Goal: Task Accomplishment & Management: Use online tool/utility

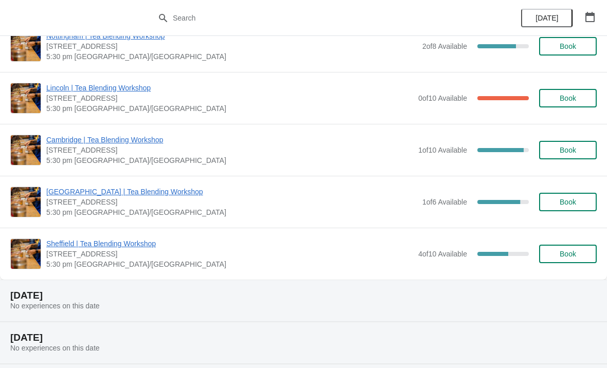
scroll to position [387, 0]
click at [180, 195] on span "[GEOGRAPHIC_DATA] | Tea Blending Workshop" at bounding box center [231, 191] width 371 height 10
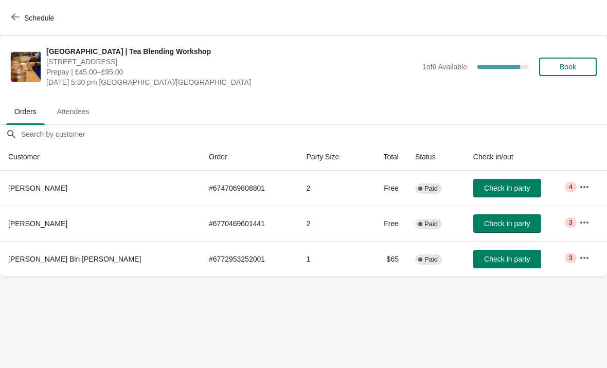
click at [579, 259] on icon "button" at bounding box center [584, 258] width 10 height 10
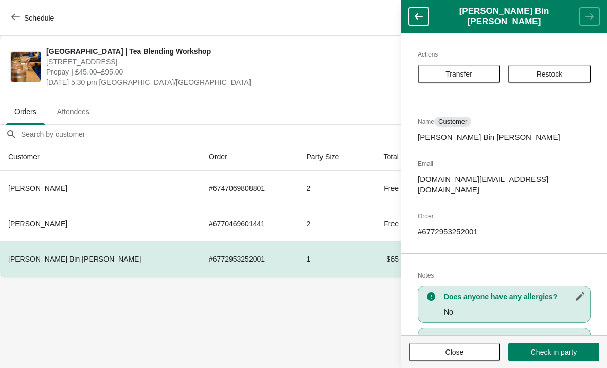
click at [557, 73] on span "Restock" at bounding box center [549, 74] width 26 height 8
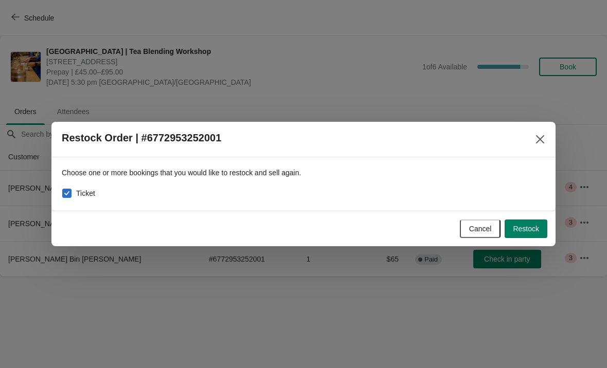
click at [543, 135] on icon "Close" at bounding box center [540, 139] width 10 height 10
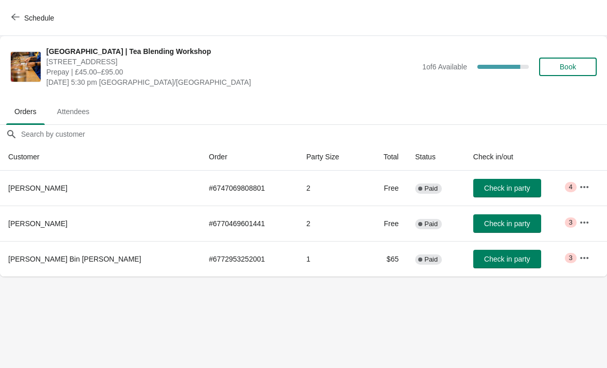
click at [578, 252] on button "button" at bounding box center [584, 258] width 19 height 19
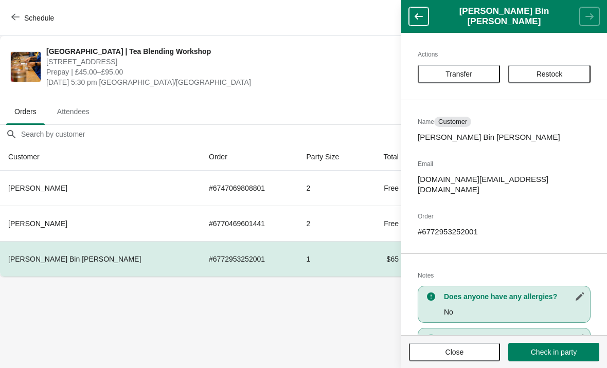
click at [306, 292] on body "Schedule [GEOGRAPHIC_DATA] | Tea Blending Workshop [STREET_ADDRESS] Prepay | £4…" at bounding box center [303, 184] width 607 height 368
click at [358, 346] on body "Schedule [GEOGRAPHIC_DATA] | Tea Blending Workshop [STREET_ADDRESS] Prepay | £4…" at bounding box center [303, 184] width 607 height 368
click at [426, 19] on button "button" at bounding box center [419, 16] width 20 height 19
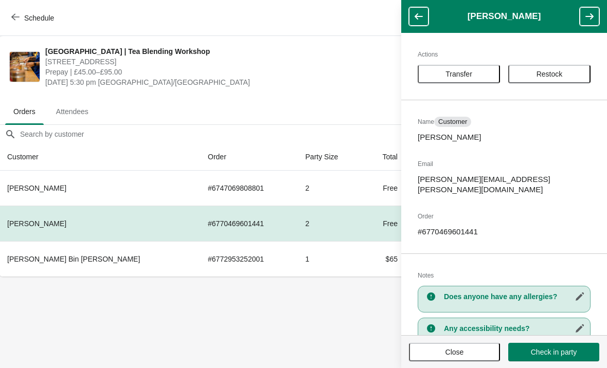
scroll to position [0, 1]
click at [464, 353] on span "Close" at bounding box center [454, 352] width 73 height 8
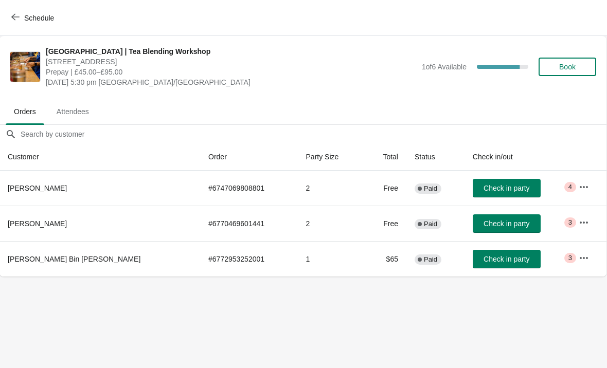
click at [586, 255] on button "button" at bounding box center [583, 258] width 19 height 19
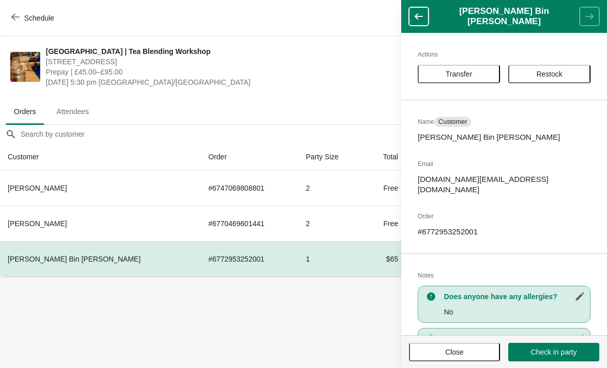
click at [472, 75] on span "Transfer" at bounding box center [458, 74] width 27 height 8
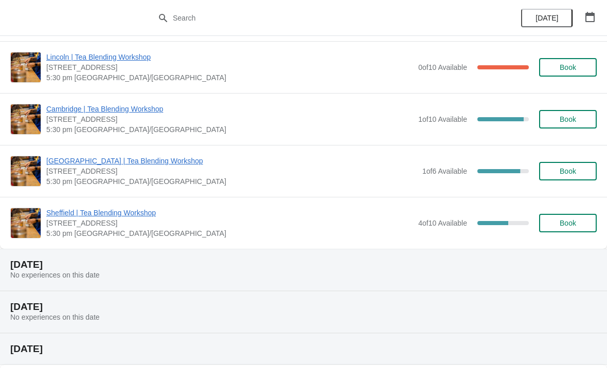
scroll to position [418, 0]
click at [189, 164] on span "[GEOGRAPHIC_DATA] | Tea Blending Workshop" at bounding box center [231, 160] width 371 height 10
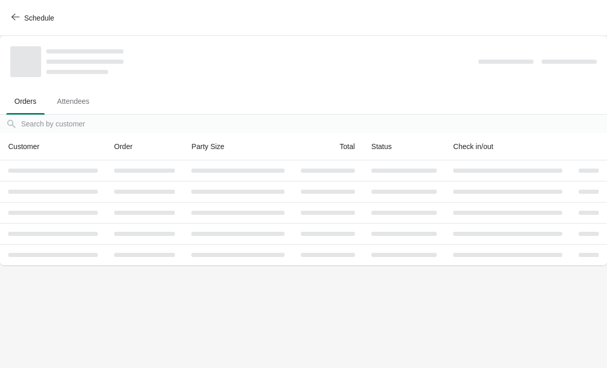
scroll to position [0, 0]
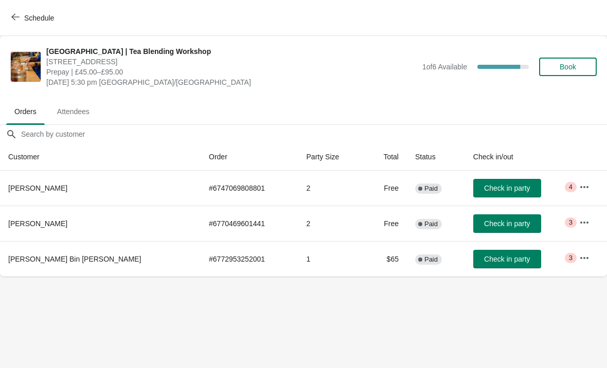
click at [577, 180] on button "button" at bounding box center [584, 187] width 19 height 19
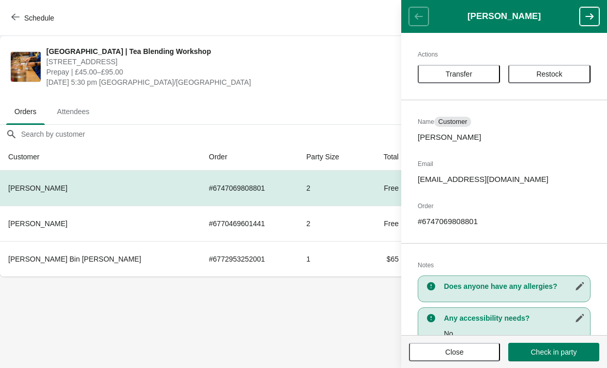
click at [556, 71] on span "Restock" at bounding box center [549, 74] width 26 height 8
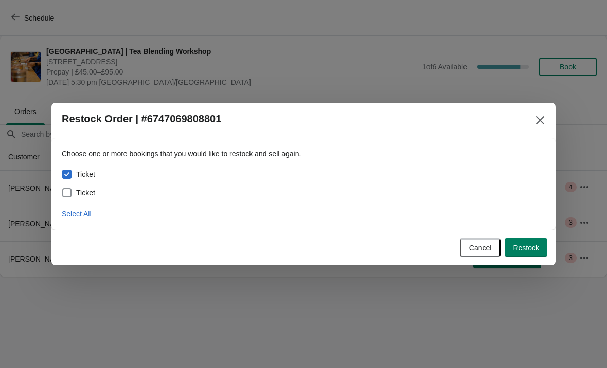
click at [541, 129] on button "Close" at bounding box center [540, 120] width 19 height 19
